Goal: Information Seeking & Learning: Learn about a topic

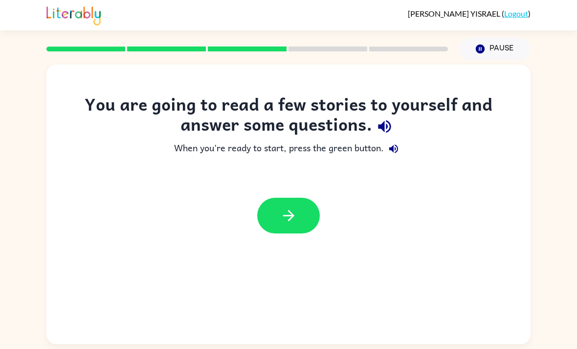
click at [309, 212] on button "button" at bounding box center [288, 216] width 63 height 36
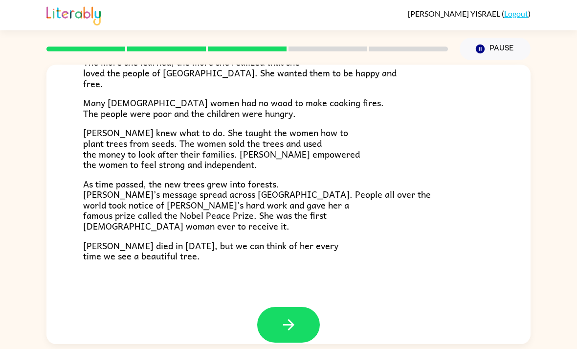
scroll to position [262, 0]
click at [308, 316] on button "button" at bounding box center [288, 325] width 63 height 36
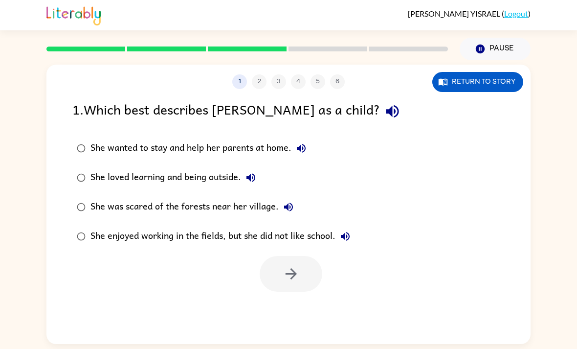
click at [380, 114] on button "button" at bounding box center [392, 111] width 25 height 25
click at [384, 107] on icon "button" at bounding box center [392, 111] width 17 height 17
click at [384, 113] on icon "button" at bounding box center [392, 111] width 17 height 17
click at [300, 152] on icon "button" at bounding box center [301, 148] width 12 height 12
click at [257, 182] on icon "button" at bounding box center [251, 178] width 12 height 12
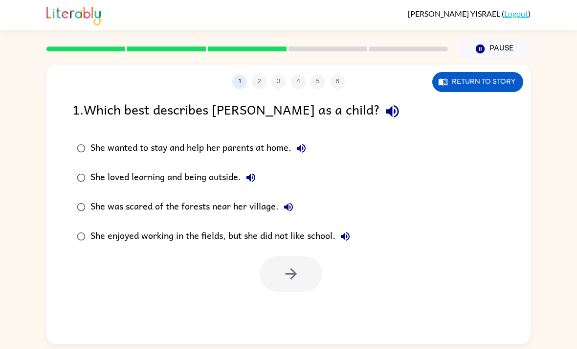
click at [291, 211] on icon "button" at bounding box center [289, 207] width 12 height 12
click at [349, 239] on icon "button" at bounding box center [345, 236] width 12 height 12
click at [289, 279] on icon "button" at bounding box center [291, 273] width 17 height 17
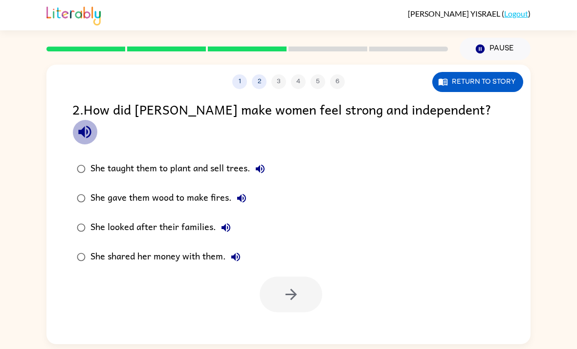
click at [97, 121] on button "button" at bounding box center [84, 131] width 25 height 25
click at [135, 159] on div "She taught them to plant and sell trees." at bounding box center [179, 169] width 179 height 20
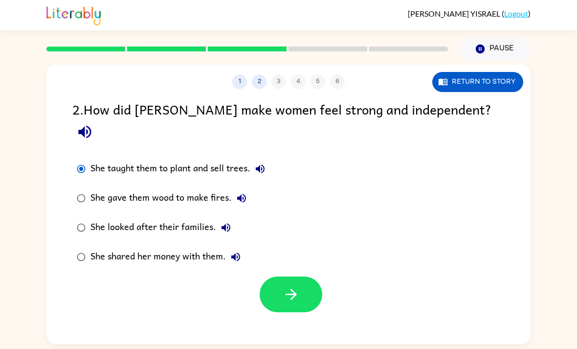
click at [162, 159] on div "She taught them to plant and sell trees." at bounding box center [179, 169] width 179 height 20
click at [296, 289] on icon "button" at bounding box center [290, 294] width 11 height 11
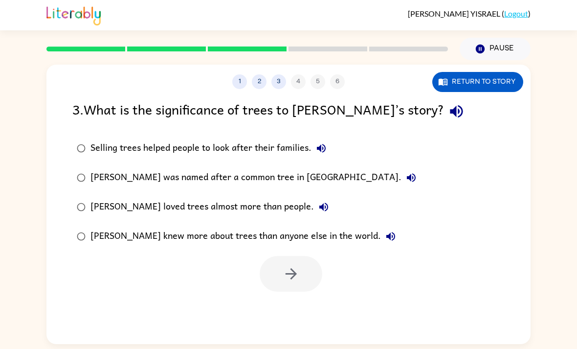
click at [450, 109] on icon "button" at bounding box center [456, 111] width 13 height 13
click at [444, 111] on button "button" at bounding box center [456, 111] width 25 height 25
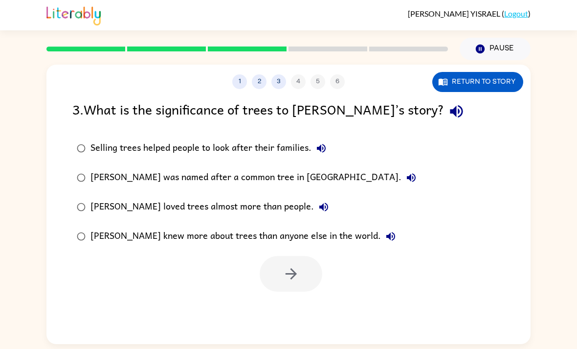
click at [444, 111] on button "button" at bounding box center [456, 111] width 25 height 25
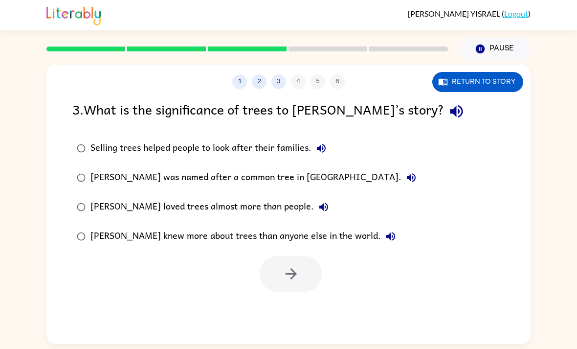
click at [444, 111] on button "button" at bounding box center [456, 111] width 25 height 25
click at [450, 111] on icon "button" at bounding box center [456, 111] width 13 height 13
click at [444, 111] on button "button" at bounding box center [456, 111] width 25 height 25
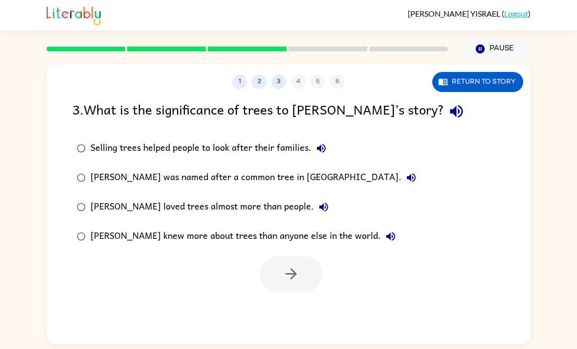
click at [444, 111] on button "button" at bounding box center [456, 111] width 25 height 25
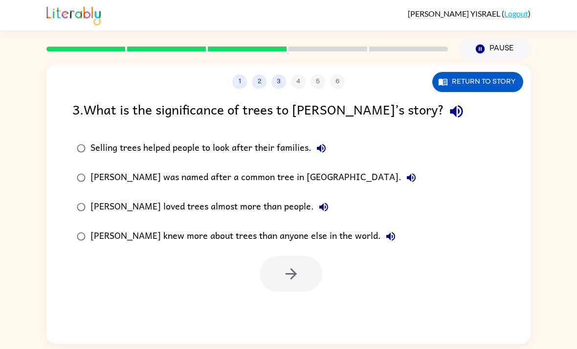
click at [444, 111] on button "button" at bounding box center [456, 111] width 25 height 25
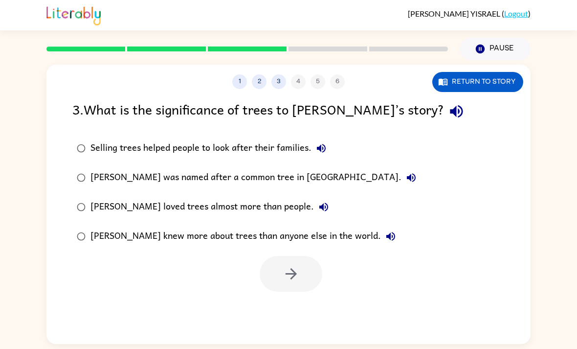
click at [450, 110] on icon "button" at bounding box center [456, 111] width 13 height 13
click at [444, 111] on button "button" at bounding box center [456, 111] width 25 height 25
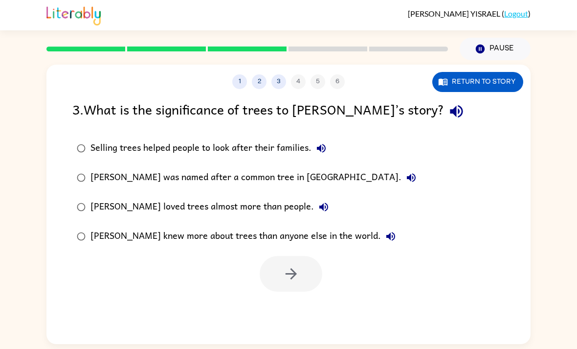
click at [444, 111] on button "button" at bounding box center [456, 111] width 25 height 25
click at [448, 108] on icon "button" at bounding box center [456, 111] width 17 height 17
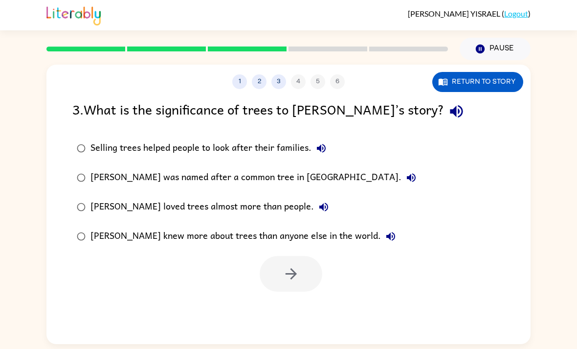
click at [444, 111] on button "button" at bounding box center [456, 111] width 25 height 25
click at [448, 108] on icon "button" at bounding box center [456, 111] width 17 height 17
click at [444, 111] on button "button" at bounding box center [456, 111] width 25 height 25
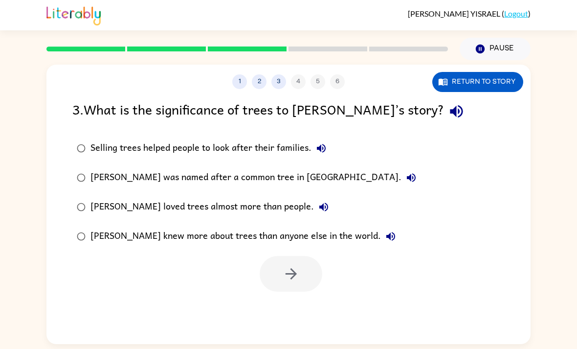
click at [448, 112] on icon "button" at bounding box center [456, 111] width 17 height 17
click at [444, 111] on button "button" at bounding box center [456, 111] width 25 height 25
click at [450, 115] on icon "button" at bounding box center [456, 111] width 13 height 13
click at [450, 112] on icon "button" at bounding box center [456, 111] width 13 height 13
click at [324, 142] on button "Selling trees helped people to look after their families." at bounding box center [322, 148] width 20 height 20
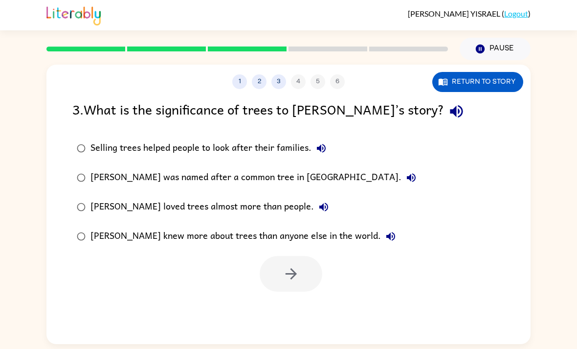
click at [401, 175] on button "Wangari was named after a common tree in Kenya." at bounding box center [411, 178] width 20 height 20
click at [318, 209] on icon "button" at bounding box center [324, 207] width 12 height 12
click at [385, 238] on icon "button" at bounding box center [391, 236] width 12 height 12
click at [289, 235] on div "Wangari knew more about trees than anyone else in the world." at bounding box center [245, 236] width 310 height 20
click at [297, 279] on icon "button" at bounding box center [291, 273] width 17 height 17
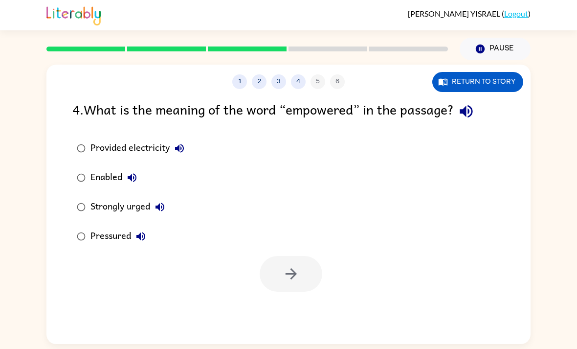
click at [467, 116] on icon "button" at bounding box center [466, 111] width 17 height 17
click at [472, 114] on icon "button" at bounding box center [466, 111] width 17 height 17
click at [471, 117] on icon "button" at bounding box center [466, 111] width 17 height 17
click at [182, 142] on button "Provided electricity" at bounding box center [180, 148] width 20 height 20
click at [139, 174] on button "Enabled" at bounding box center [132, 178] width 20 height 20
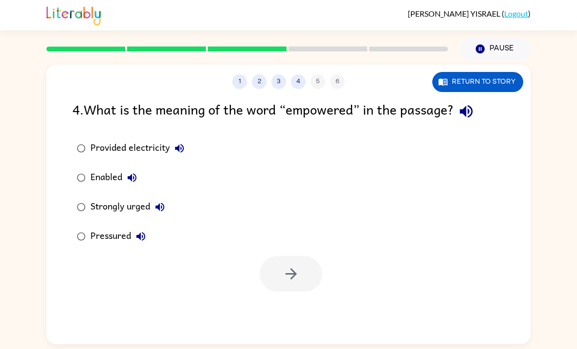
click at [163, 209] on icon "button" at bounding box center [160, 207] width 12 height 12
click at [146, 234] on icon "button" at bounding box center [141, 236] width 12 height 12
click at [272, 278] on button "button" at bounding box center [291, 274] width 63 height 36
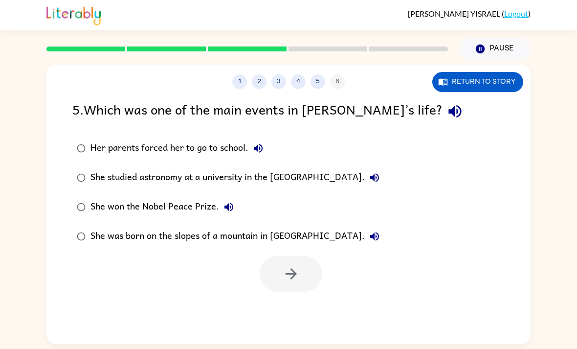
scroll to position [0, 0]
click at [446, 115] on icon "button" at bounding box center [454, 111] width 17 height 17
click at [379, 177] on icon "button" at bounding box center [374, 177] width 9 height 9
click at [233, 209] on icon "button" at bounding box center [229, 207] width 12 height 12
click at [369, 231] on icon "button" at bounding box center [375, 236] width 12 height 12
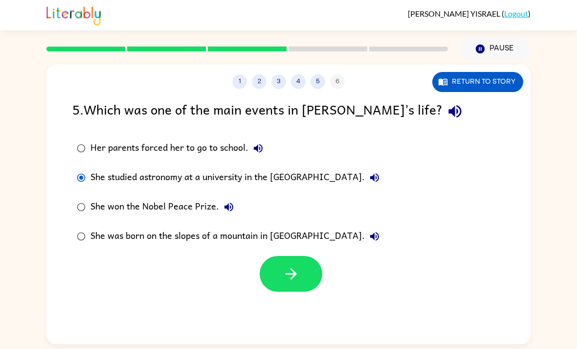
click at [89, 197] on label "She won the Nobel Peace Prize." at bounding box center [228, 206] width 322 height 29
click at [283, 274] on icon "button" at bounding box center [291, 273] width 17 height 17
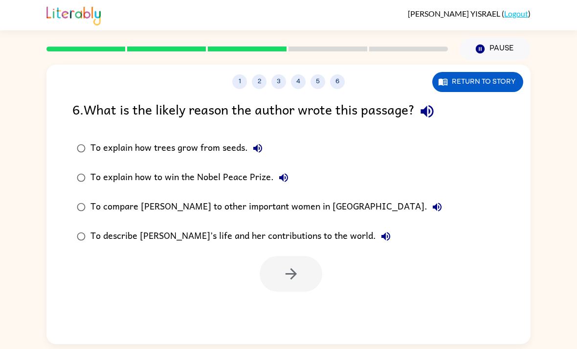
click at [426, 105] on icon "button" at bounding box center [427, 111] width 17 height 17
click at [433, 109] on icon "button" at bounding box center [427, 111] width 13 height 13
click at [430, 111] on button "button" at bounding box center [427, 111] width 25 height 25
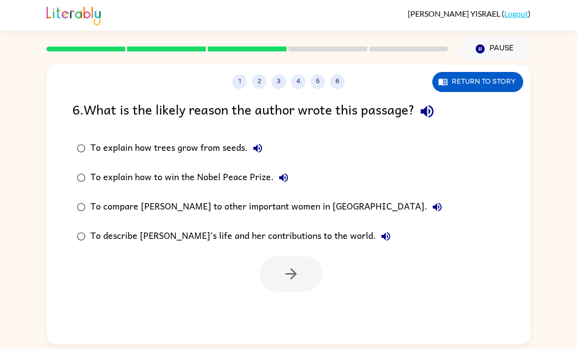
click at [430, 111] on button "button" at bounding box center [427, 111] width 25 height 25
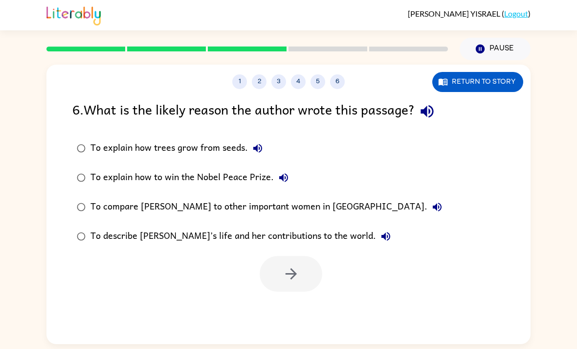
click at [430, 111] on button "button" at bounding box center [427, 111] width 25 height 25
click at [436, 110] on icon "button" at bounding box center [427, 111] width 17 height 17
click at [261, 147] on icon "button" at bounding box center [258, 148] width 12 height 12
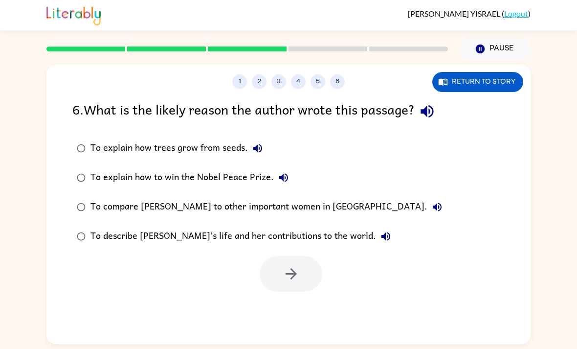
click at [284, 177] on icon "button" at bounding box center [283, 177] width 9 height 9
click at [427, 206] on button "To compare Wangari to other important women in Africa." at bounding box center [437, 207] width 20 height 20
click at [380, 232] on icon "button" at bounding box center [386, 236] width 12 height 12
click at [334, 237] on div "To describe Wangari’s life and her contributions to the world." at bounding box center [242, 236] width 305 height 20
click at [309, 272] on button "button" at bounding box center [291, 274] width 63 height 36
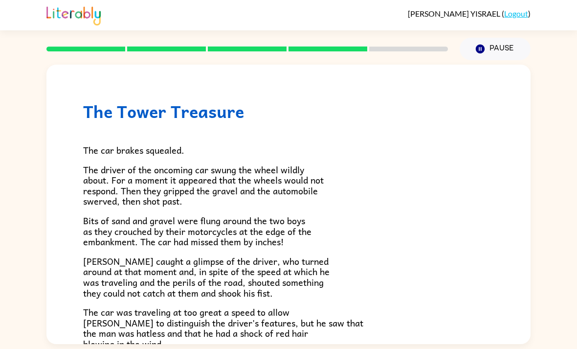
click at [497, 48] on button "Pause Pause" at bounding box center [495, 49] width 71 height 22
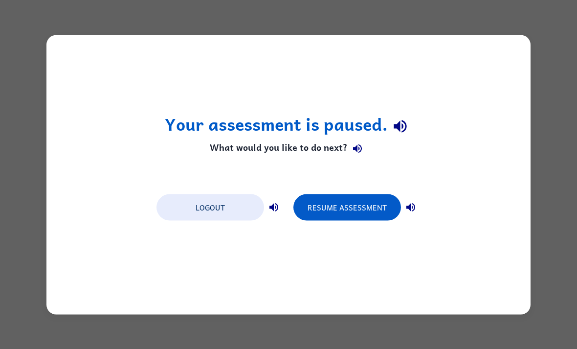
click at [382, 205] on button "Resume Assessment" at bounding box center [347, 207] width 108 height 26
